Goal: Task Accomplishment & Management: Manage account settings

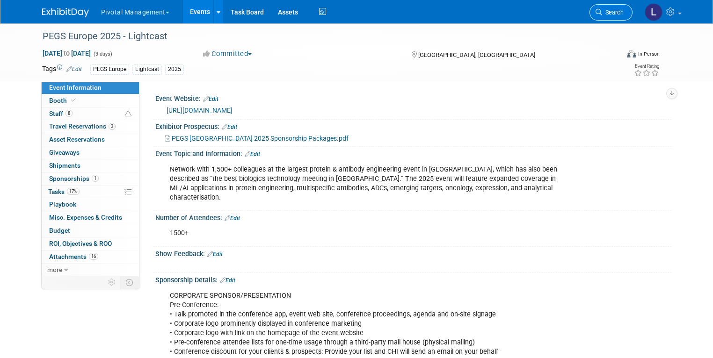
click at [602, 15] on icon at bounding box center [599, 12] width 7 height 7
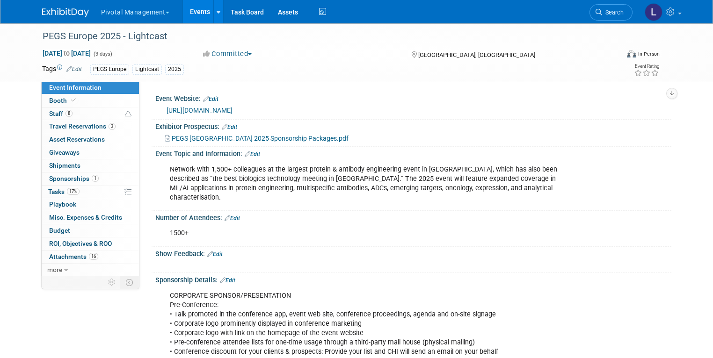
click at [188, 9] on link "Events" at bounding box center [200, 11] width 34 height 23
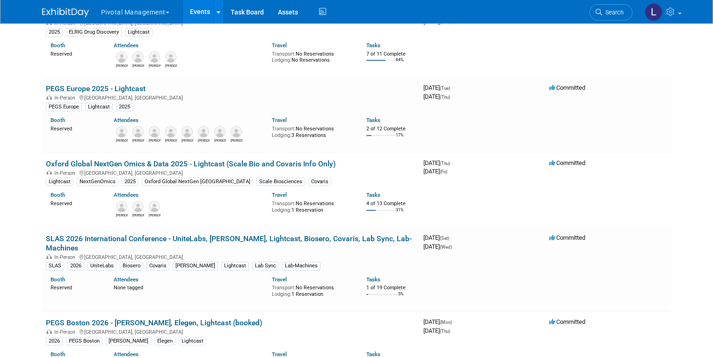
scroll to position [204, 0]
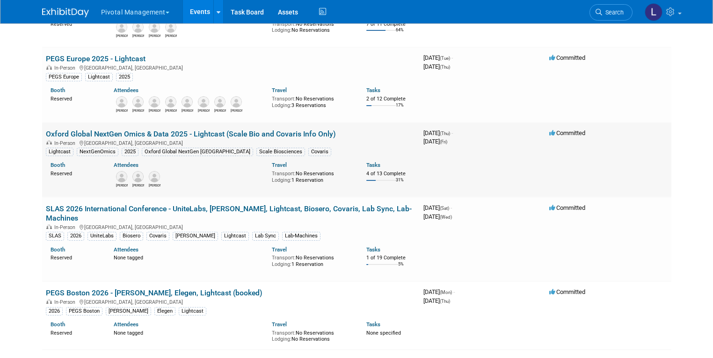
click at [142, 132] on link "Oxford Global NextGen Omics & Data 2025 - Lightcast (Scale Bio and Covaris Info…" at bounding box center [191, 134] width 290 height 9
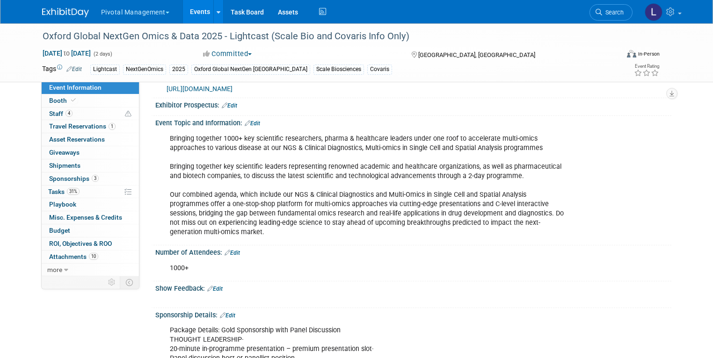
scroll to position [29, 0]
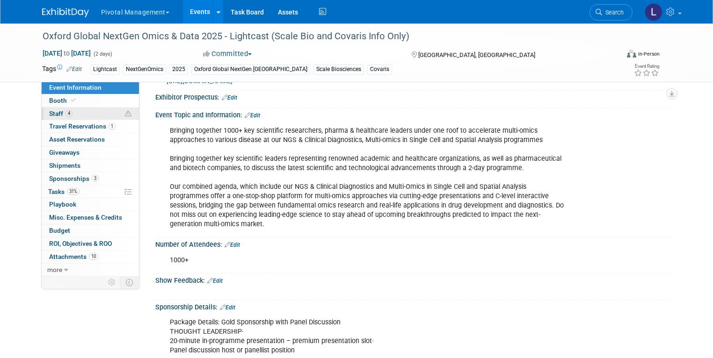
click at [49, 112] on span "Staff 4" at bounding box center [60, 113] width 23 height 7
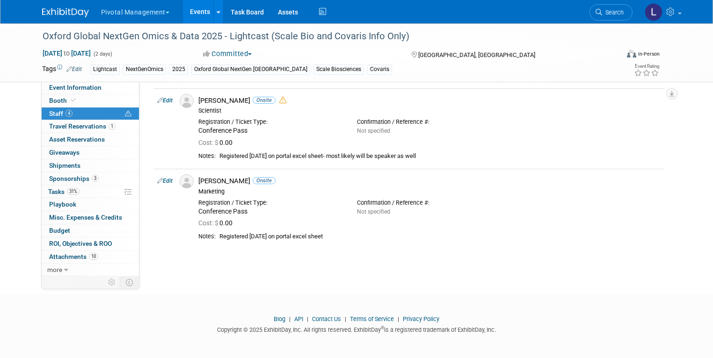
scroll to position [233, 0]
click at [162, 179] on link "Edit" at bounding box center [164, 180] width 15 height 7
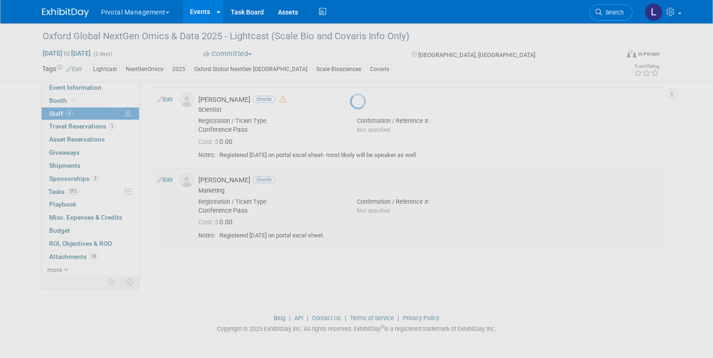
select select "bbc0f1c2-f44b-4f06-a120-8d640350e7c0"
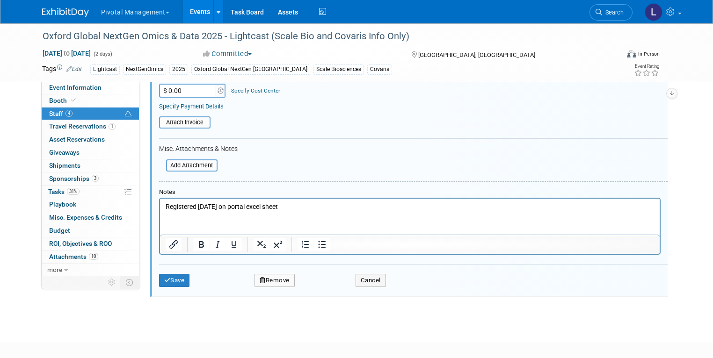
scroll to position [515, 0]
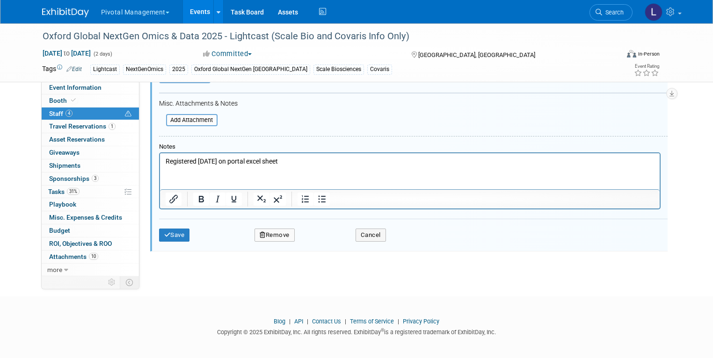
click at [260, 234] on icon "button" at bounding box center [263, 235] width 6 height 6
click at [316, 238] on icon at bounding box center [319, 240] width 6 height 5
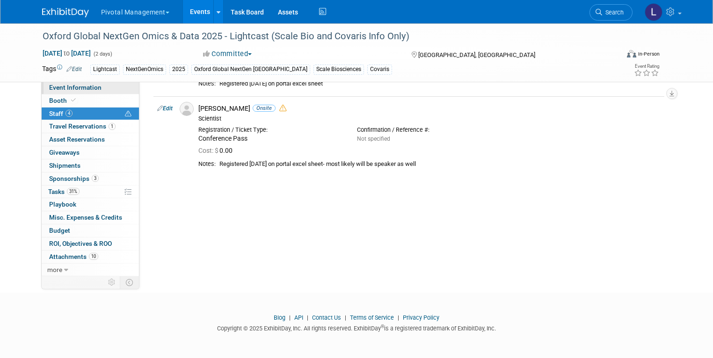
scroll to position [224, 0]
click at [49, 88] on span "Event Information" at bounding box center [75, 87] width 52 height 7
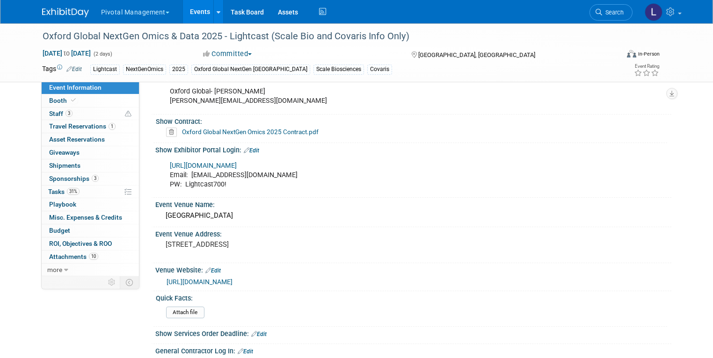
scroll to position [938, 0]
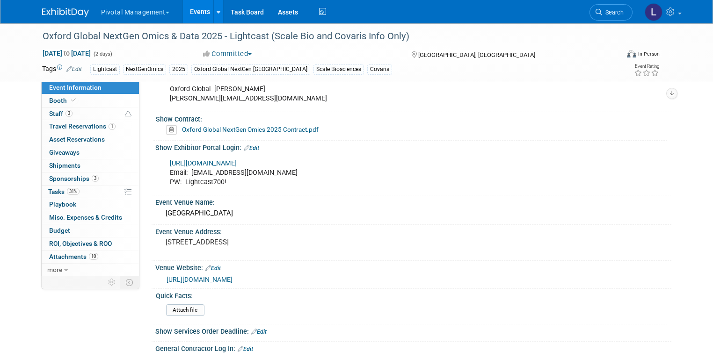
click at [254, 154] on div "https://partners.oxfordglobal.co.uk/ngo-uk-25 Email: vweld@pivotalmgt.com PW: L…" at bounding box center [367, 172] width 408 height 37
click at [237, 160] on link "https://partners.oxfordglobal.co.uk/ngo-uk-25" at bounding box center [203, 164] width 67 height 8
drag, startPoint x: 263, startPoint y: 162, endPoint x: 183, endPoint y: 164, distance: 80.5
click at [183, 164] on div "https://partners.oxfordglobal.co.uk/ngo-uk-25 Email: vweld@pivotalmgt.com PW: L…" at bounding box center [367, 172] width 408 height 37
click at [259, 154] on div "https://partners.oxfordglobal.co.uk/ngo-uk-25 Email: vweld@pivotalmgt.com PW: L…" at bounding box center [367, 172] width 408 height 37
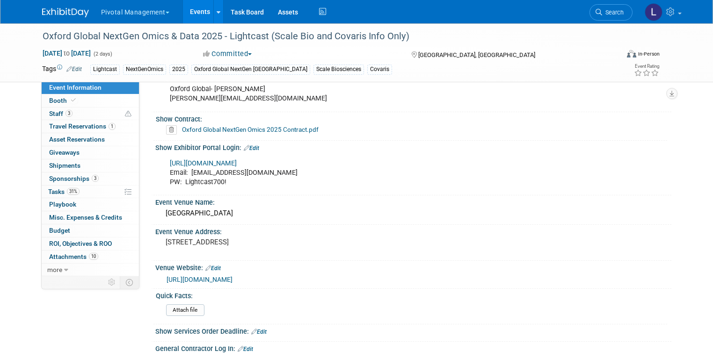
click at [237, 160] on link "https://partners.oxfordglobal.co.uk/ngo-uk-25" at bounding box center [203, 164] width 67 height 8
click at [189, 9] on link "Events" at bounding box center [200, 11] width 34 height 23
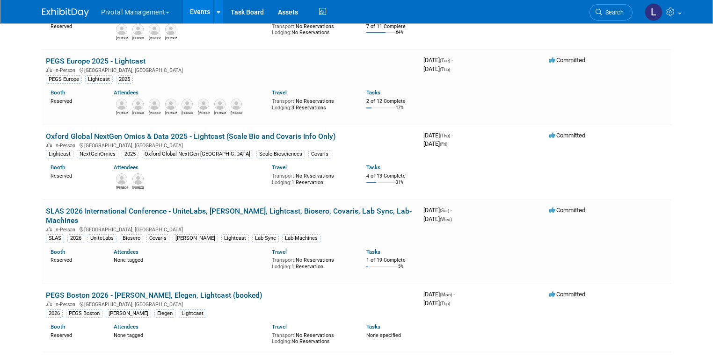
scroll to position [176, 0]
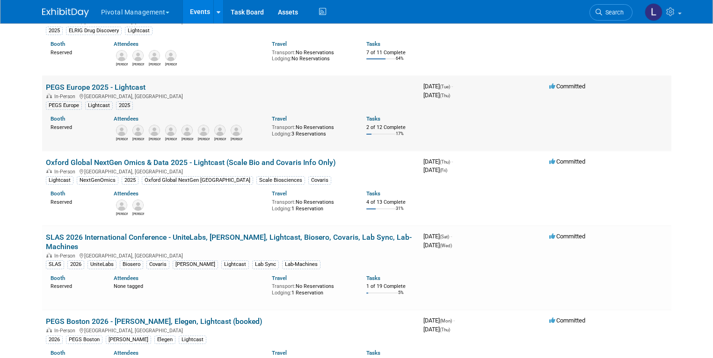
click at [123, 84] on link "PEGS Europe 2025 - Lightcast" at bounding box center [96, 87] width 100 height 9
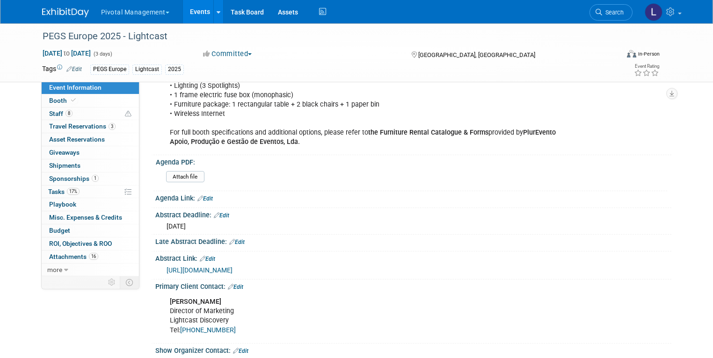
scroll to position [539, 0]
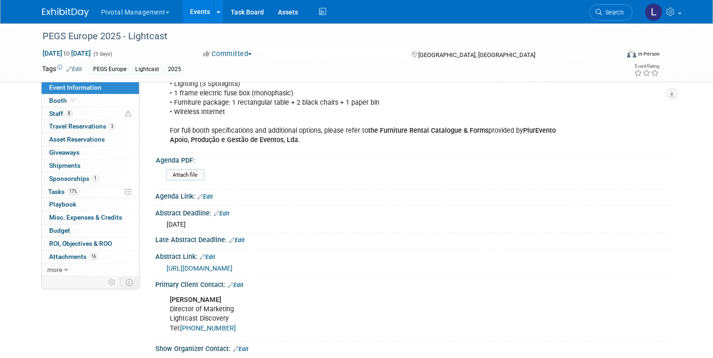
click at [624, 11] on span "Search" at bounding box center [613, 12] width 22 height 7
